Goal: Task Accomplishment & Management: Use online tool/utility

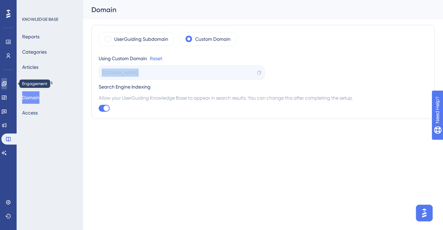
click at [7, 80] on link at bounding box center [4, 83] width 6 height 11
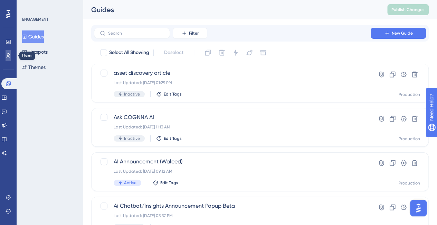
click at [10, 53] on icon at bounding box center [9, 56] width 6 height 6
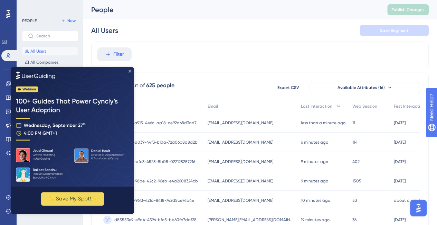
click at [129, 71] on icon "Close Preview" at bounding box center [130, 71] width 3 height 3
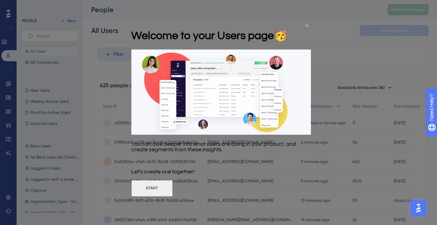
click at [306, 26] on icon "Close Preview" at bounding box center [307, 25] width 3 height 3
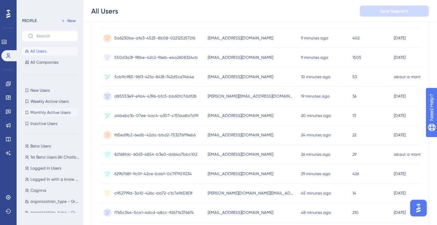
scroll to position [137, 0]
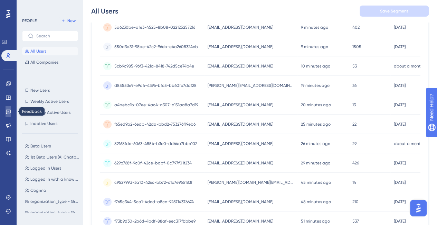
click at [8, 109] on icon at bounding box center [9, 112] width 6 height 6
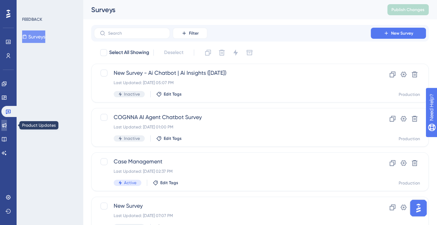
click at [7, 123] on icon at bounding box center [4, 125] width 6 height 6
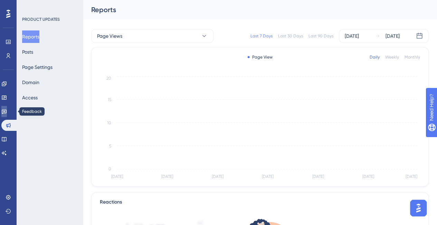
click at [6, 109] on icon at bounding box center [4, 112] width 6 height 6
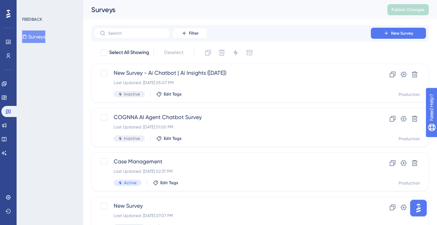
click at [38, 34] on button "Surveys" at bounding box center [33, 36] width 23 height 12
click at [411, 33] on span "New Survey" at bounding box center [402, 33] width 22 height 6
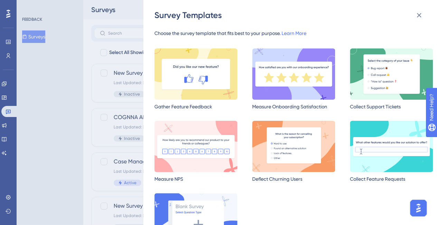
click at [191, 144] on img at bounding box center [196, 146] width 83 height 51
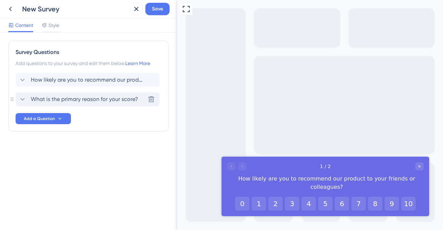
click at [73, 98] on span "What is the primary reason for your score?" at bounding box center [84, 99] width 107 height 8
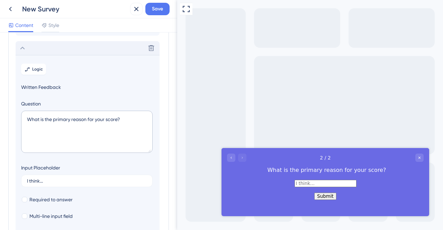
scroll to position [59, 0]
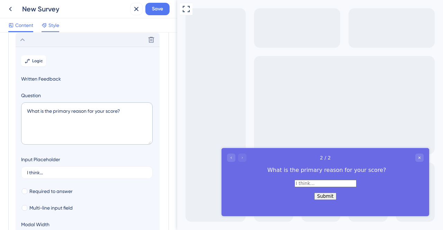
click at [52, 27] on span "Style" at bounding box center [53, 25] width 11 height 8
